Goal: Task Accomplishment & Management: Use online tool/utility

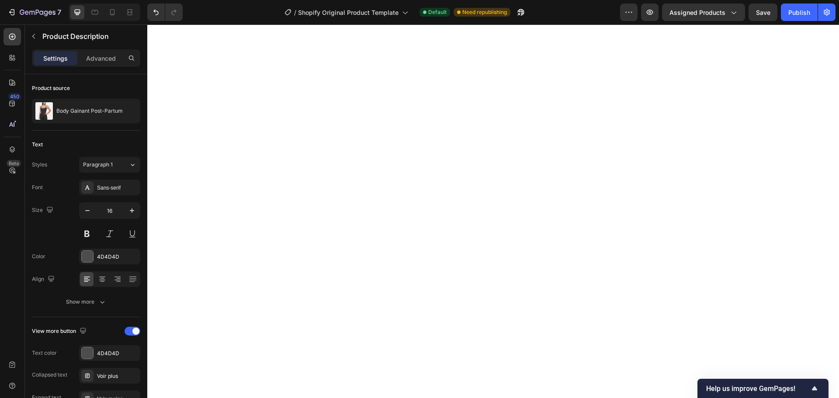
select select "585566233782059865"
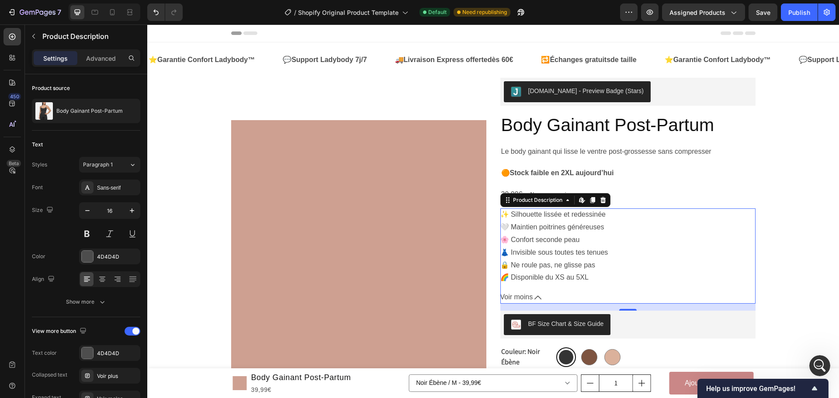
scroll to position [1, 0]
click at [824, 368] on div "Ouvrir le Messenger Intercom" at bounding box center [819, 364] width 29 height 29
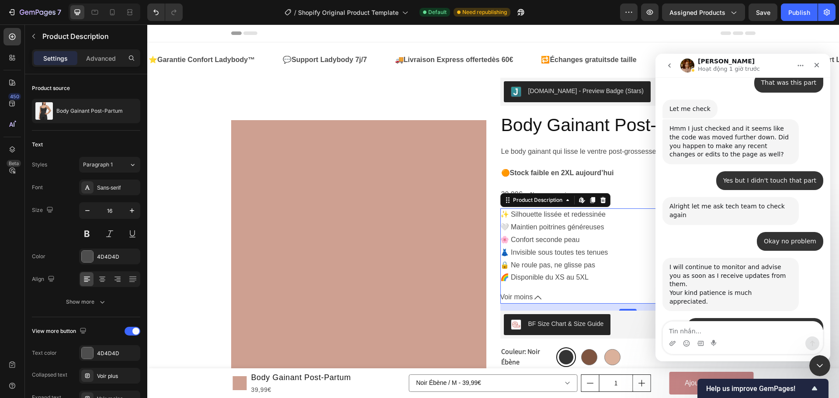
scroll to position [6881, 0]
click at [815, 63] on icon "Fermer" at bounding box center [817, 65] width 5 height 5
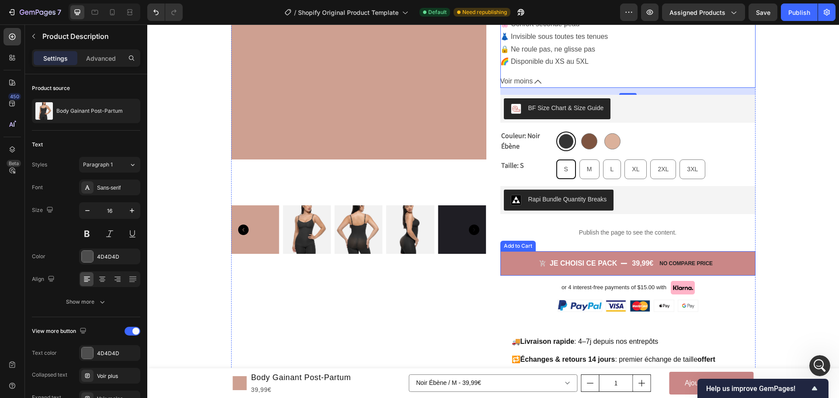
scroll to position [219, 0]
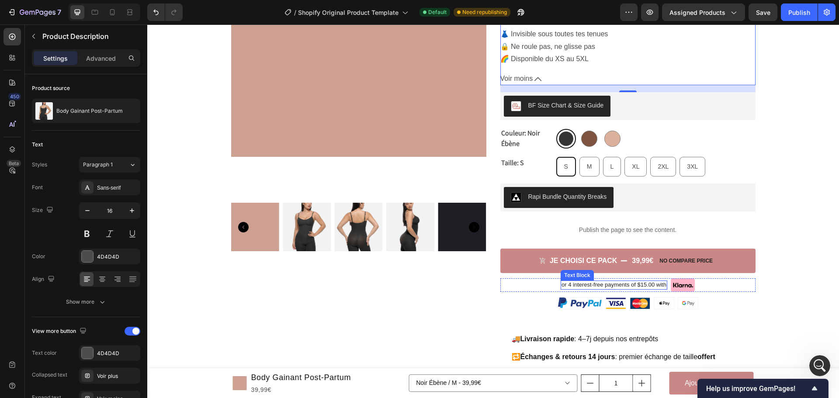
click at [635, 285] on p "or 4 interest-free payments of $15.00 with" at bounding box center [614, 285] width 105 height 7
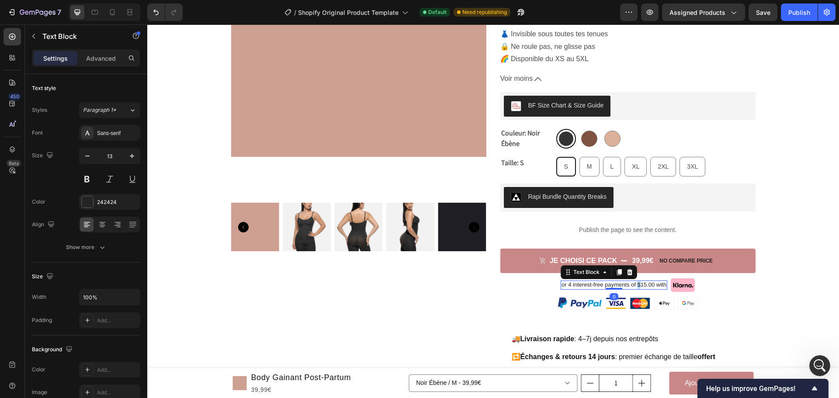
click at [635, 285] on p "or 4 interest-free payments of $15.00 with" at bounding box center [614, 285] width 105 height 7
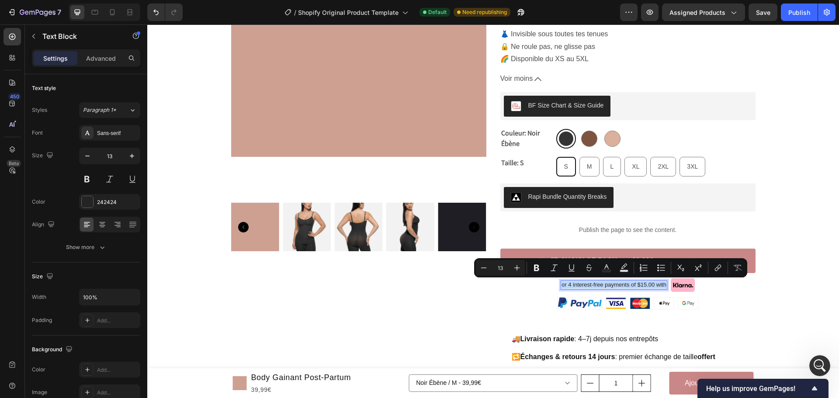
copy p "or 4 interest-free payments of $15.00 with"
click at [611, 285] on p "or 4 interest-free payments of $15.00 with" at bounding box center [614, 285] width 105 height 7
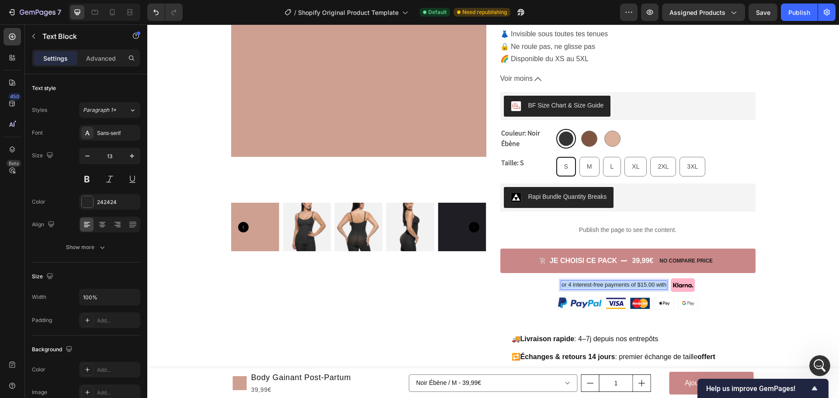
click at [611, 285] on p "or 4 interest-free payments of $15.00 with" at bounding box center [614, 285] width 105 height 7
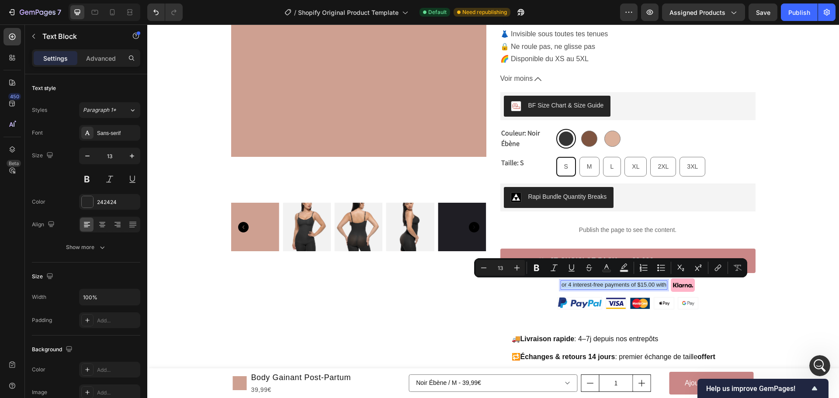
copy p "or 4 interest-free payments of $15.00 with"
click at [589, 285] on p "or 4 interest-free payments of $15.00 with" at bounding box center [614, 285] width 105 height 7
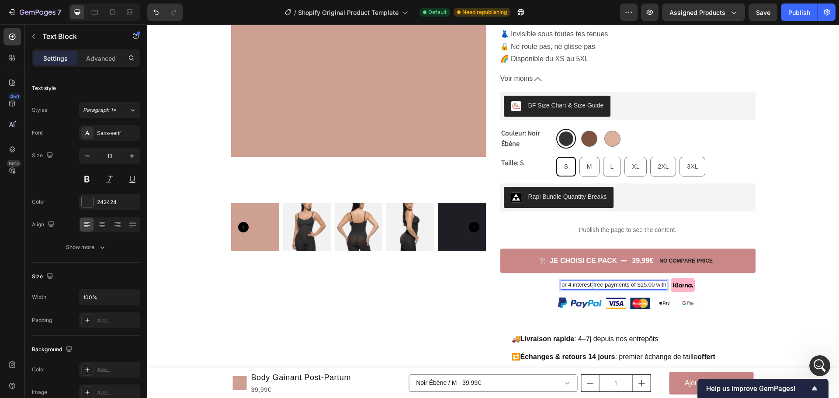
click at [589, 285] on p "or 4 interest-free payments of $15.00 with" at bounding box center [614, 285] width 105 height 7
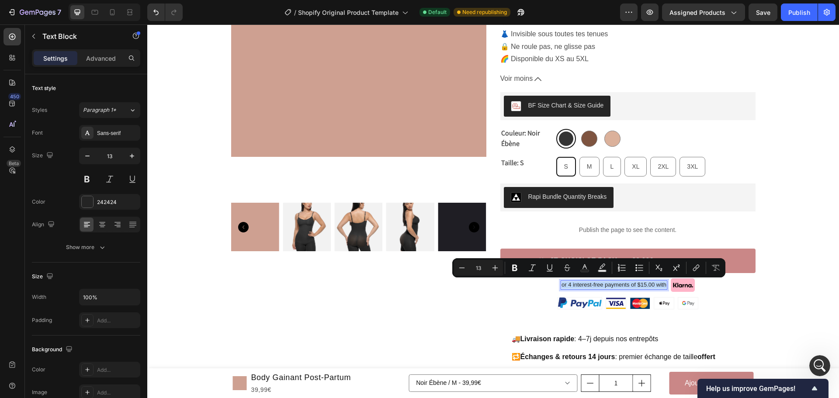
click at [589, 285] on p "or 4 interest-free payments of $15.00 with" at bounding box center [614, 285] width 105 height 7
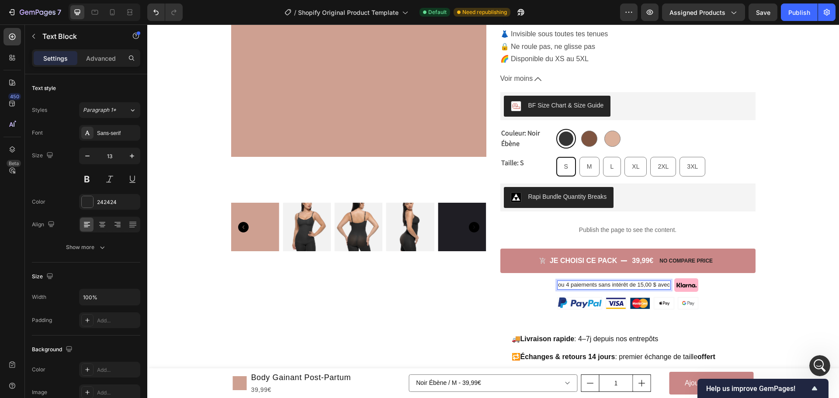
click at [596, 285] on p "ou 4 paiements sans intérêt de 15,00 $ avec" at bounding box center [614, 285] width 112 height 7
drag, startPoint x: 609, startPoint y: 284, endPoint x: 624, endPoint y: 286, distance: 15.0
click at [624, 286] on p "ou 4 paiements sans intérêt de 15,00 $ avec" at bounding box center [614, 285] width 112 height 7
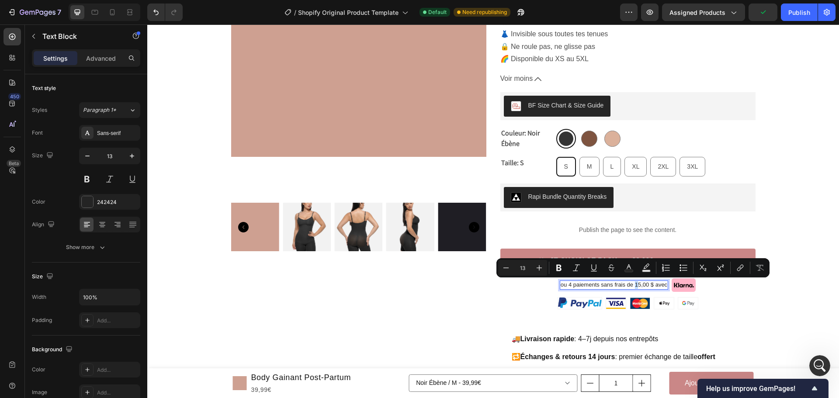
click at [634, 286] on p "ou 4 paiements sans frais de 15,00 $ avec" at bounding box center [614, 285] width 107 height 7
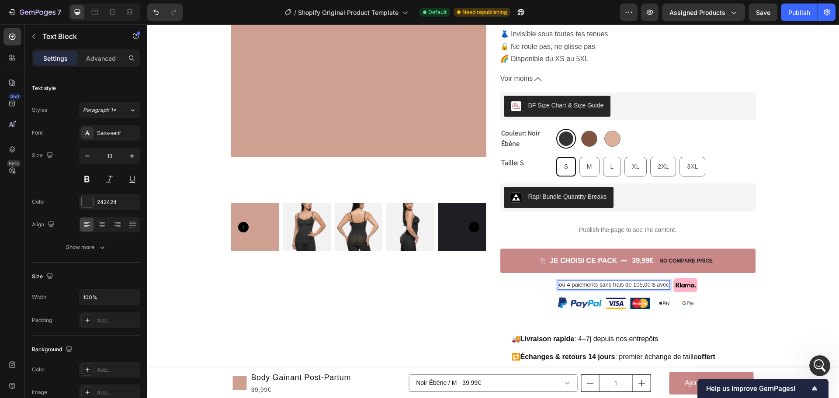
click at [639, 286] on p "ou 4 paiements sans frais de 105,00 $ avec" at bounding box center [614, 285] width 110 height 7
click at [649, 286] on p "ou 4 paiements sans frais de 10,00 $ avec" at bounding box center [614, 285] width 107 height 7
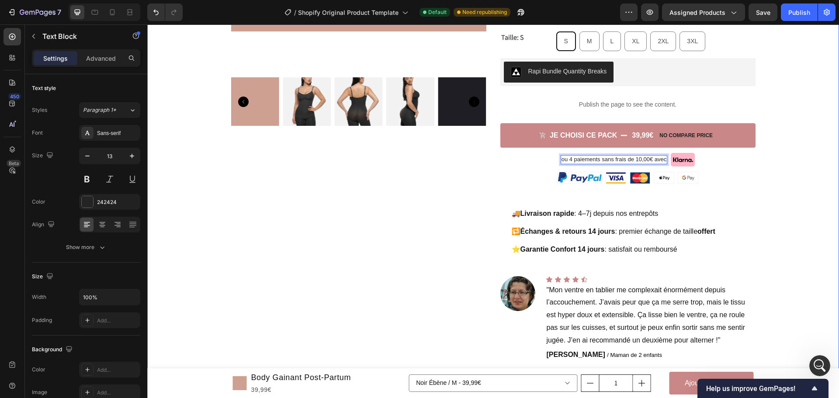
scroll to position [350, 0]
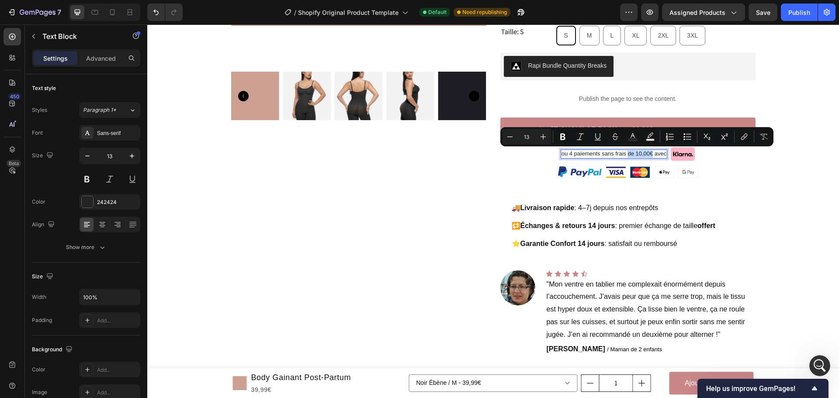
drag, startPoint x: 625, startPoint y: 153, endPoint x: 651, endPoint y: 155, distance: 25.9
click at [651, 155] on p "ou 4 paiements sans frais de 10,00€ avec" at bounding box center [614, 153] width 105 height 7
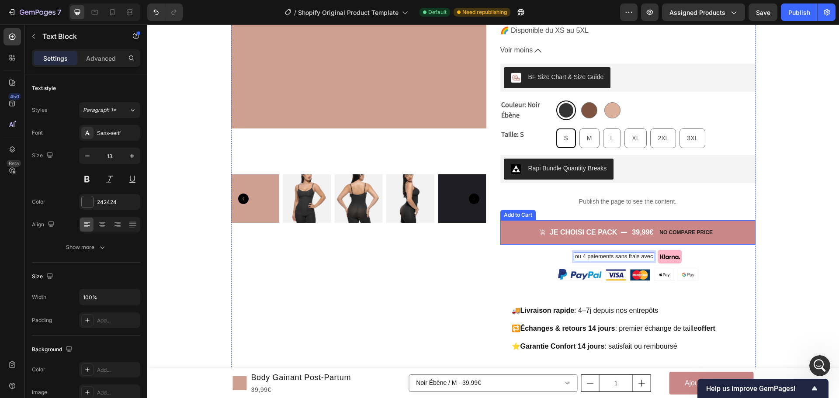
scroll to position [262, 0]
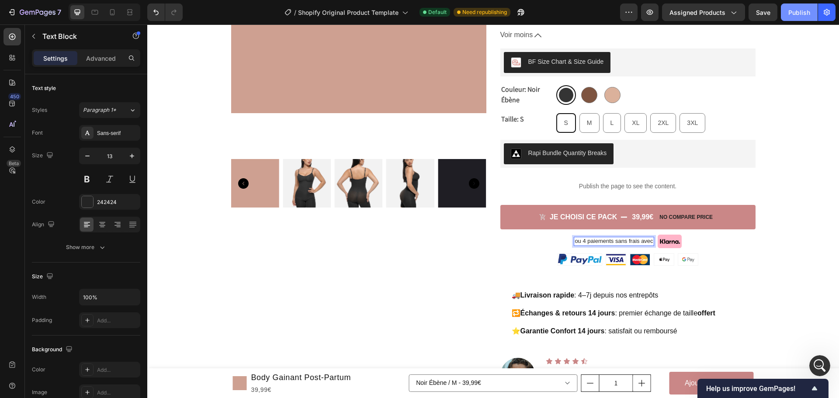
click at [786, 10] on button "Publish" at bounding box center [799, 11] width 37 height 17
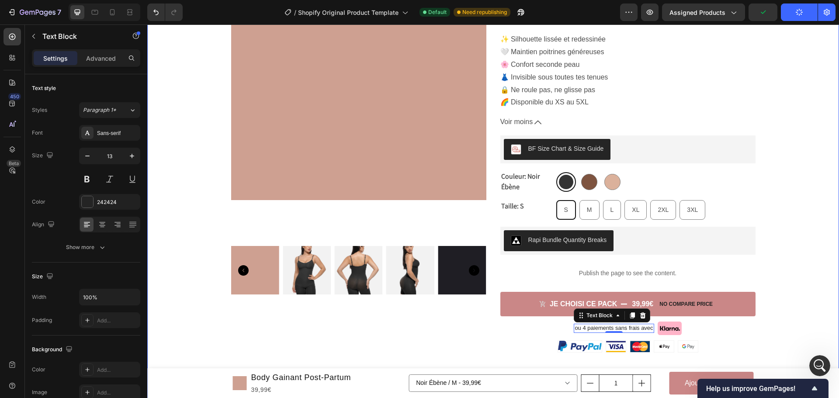
scroll to position [175, 0]
